Goal: Communication & Community: Answer question/provide support

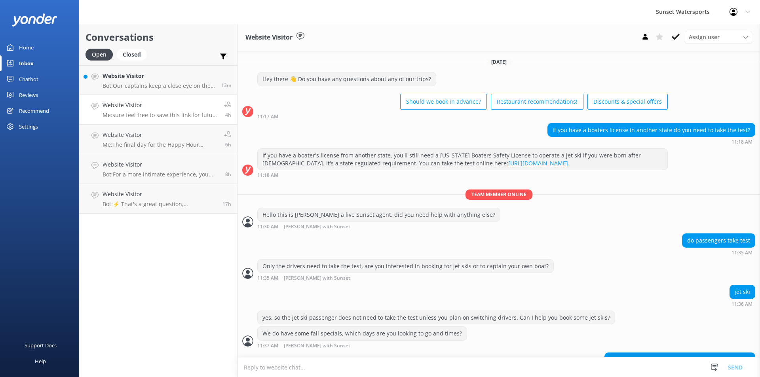
scroll to position [70, 0]
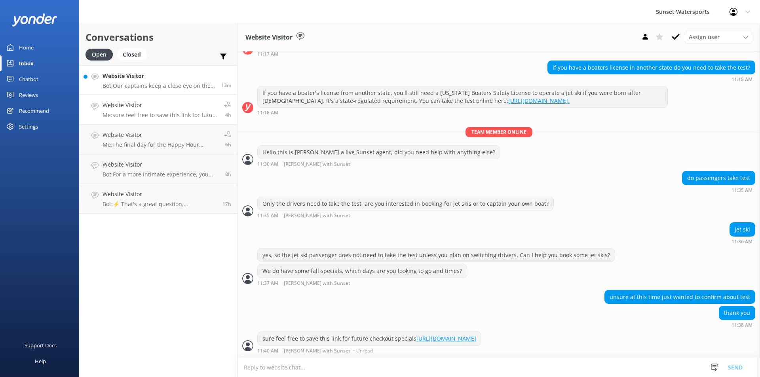
click at [155, 84] on p "Bot: Our captains keep a close eye on the weather, and if conditions are unsafe…" at bounding box center [159, 85] width 113 height 7
